Goal: Find contact information: Find contact information

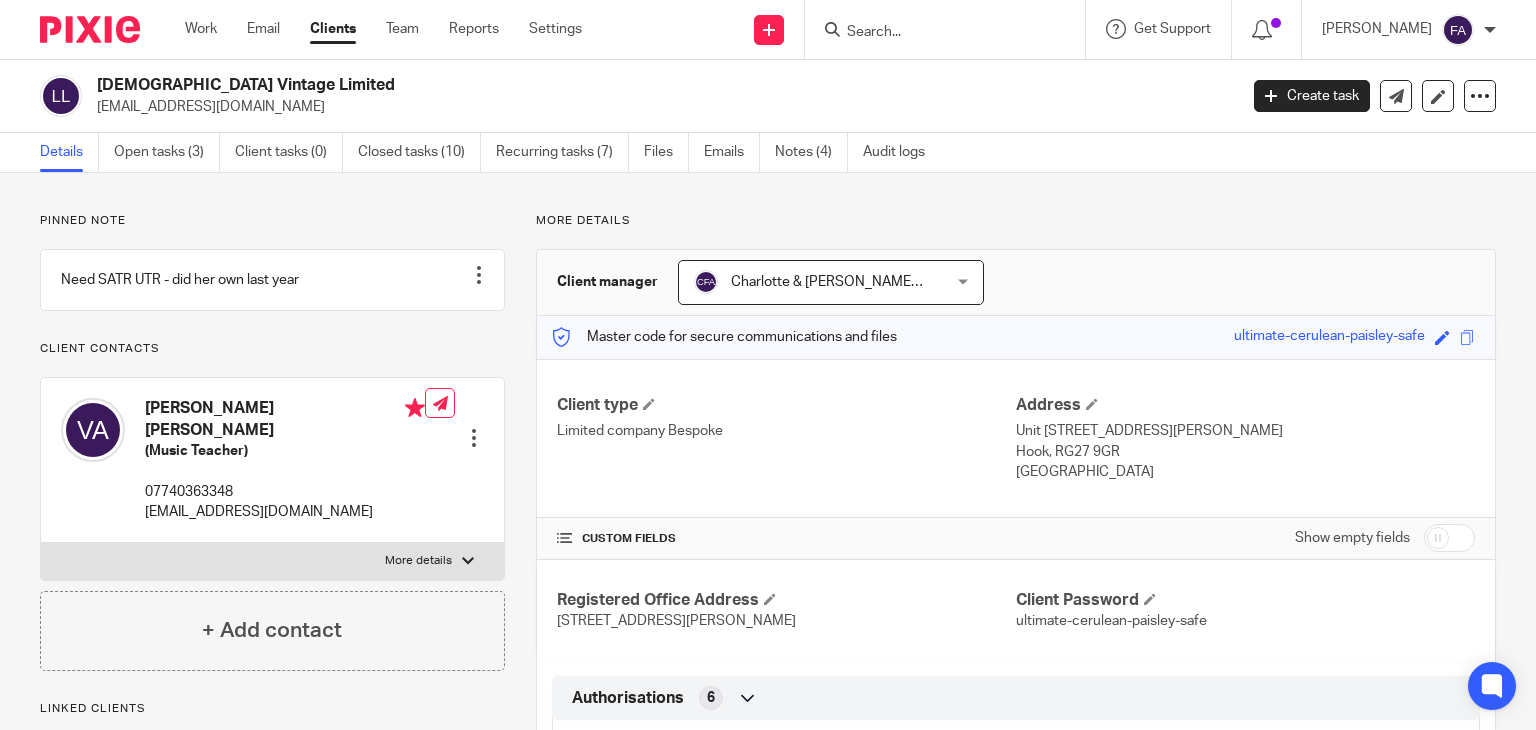
click at [950, 36] on input "Search" at bounding box center [935, 33] width 180 height 18
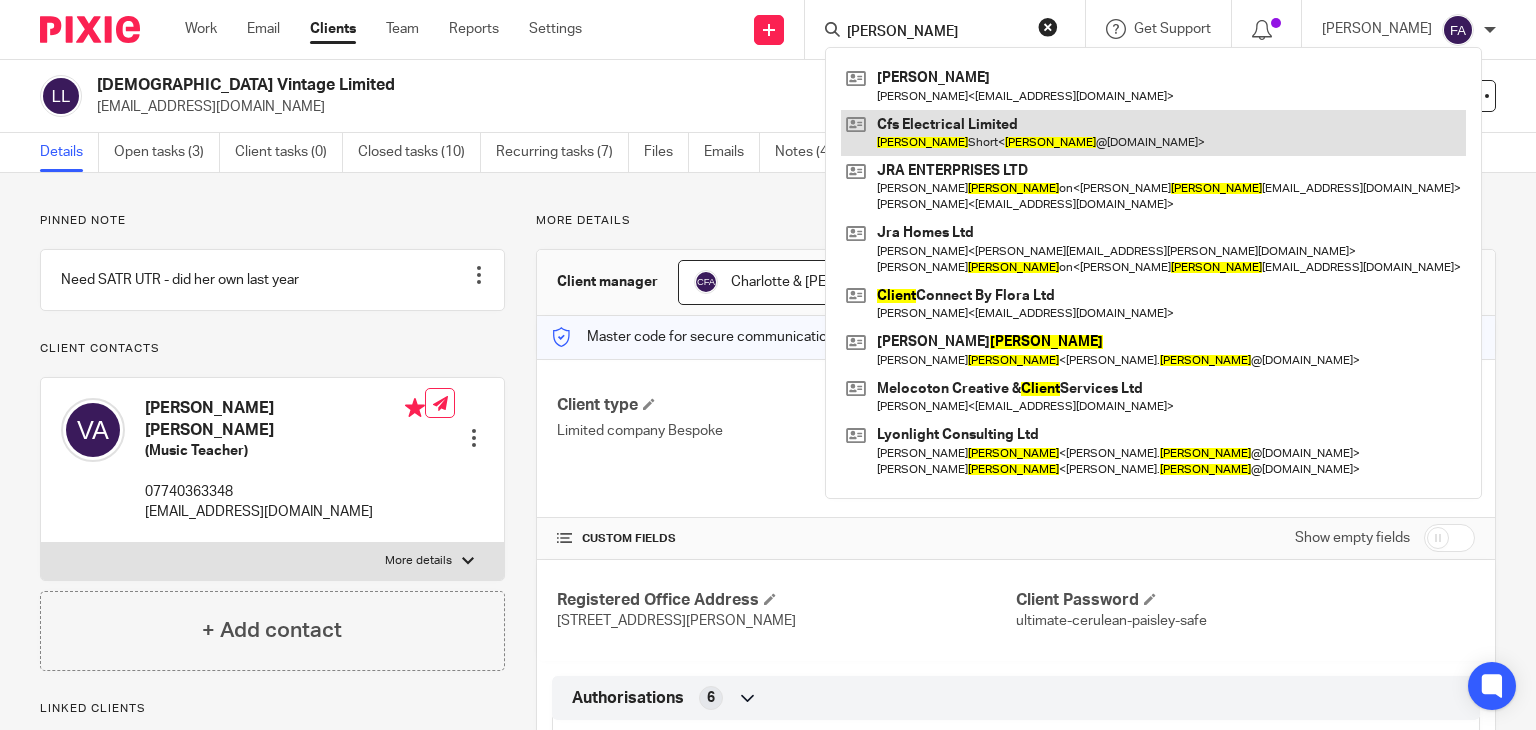
type input "[PERSON_NAME]"
click at [991, 146] on link at bounding box center [1153, 133] width 625 height 46
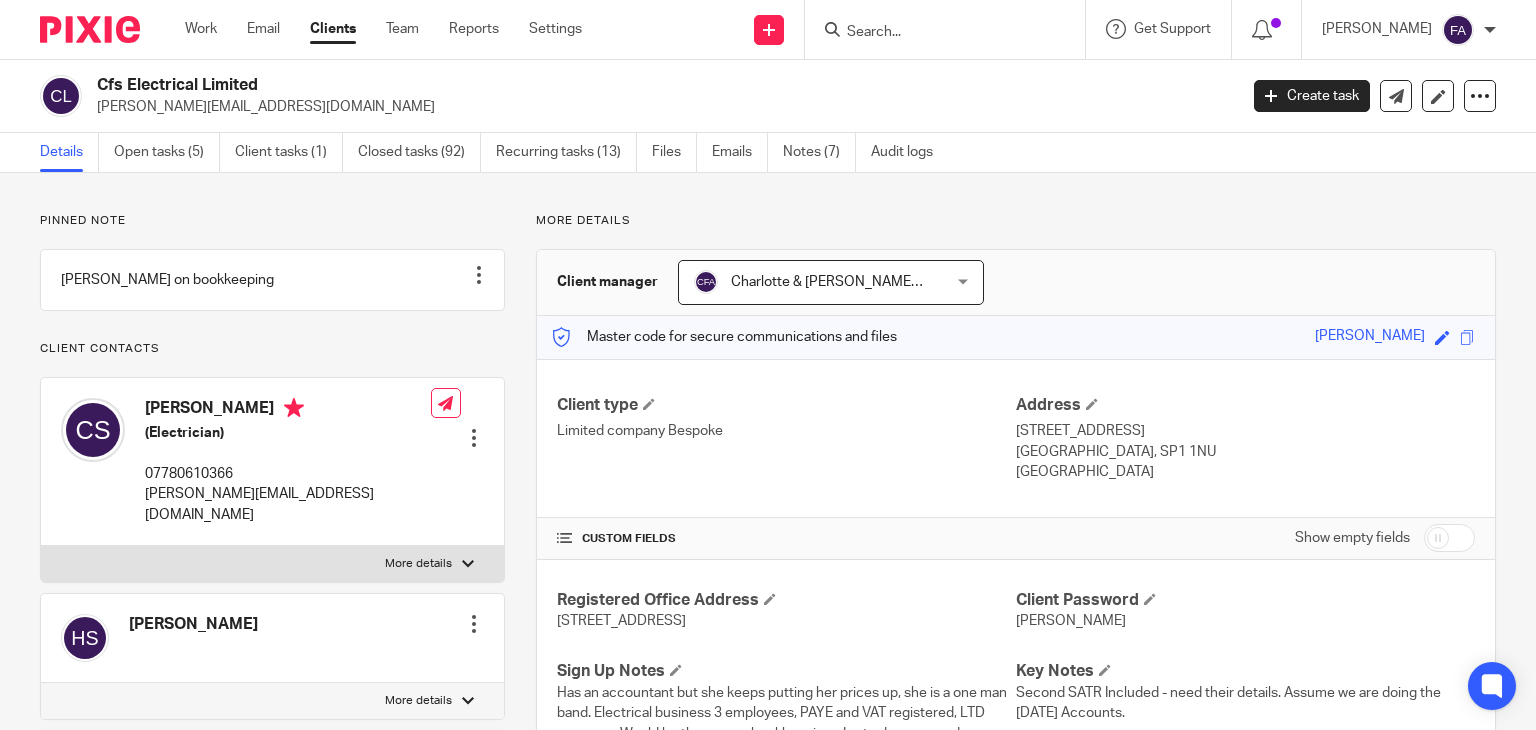
click at [196, 110] on p "[PERSON_NAME][EMAIL_ADDRESS][DOMAIN_NAME]" at bounding box center [660, 107] width 1127 height 20
copy main "clint@cfselectrical.com Create task Update from Companies House Export data Mer…"
